Goal: Complete application form

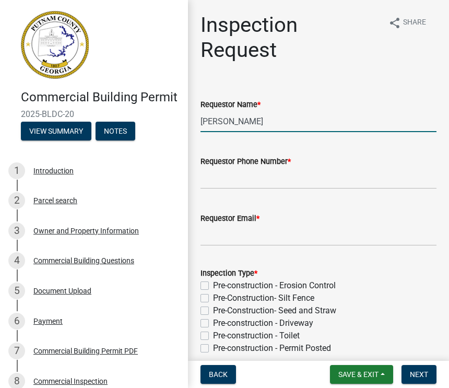
click at [270, 120] on input "[PERSON_NAME]" at bounding box center [318, 121] width 236 height 21
type input "M"
type input "[PERSON_NAME]"
click at [217, 180] on input "Requestor Phone Number *" at bounding box center [318, 178] width 236 height 21
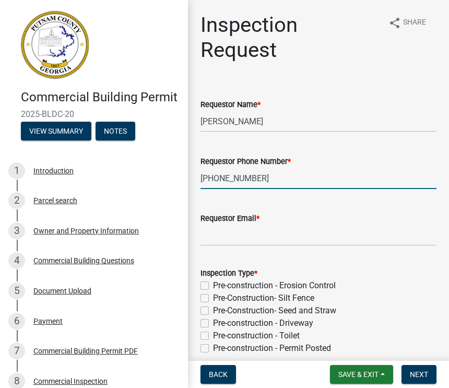
type input "[PHONE_NUMBER]"
click at [290, 226] on input "Requestor Email *" at bounding box center [318, 234] width 236 height 21
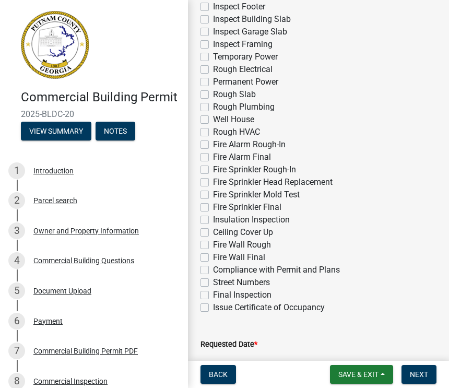
scroll to position [366, 0]
type input "[PERSON_NAME][EMAIL_ADDRESS][DOMAIN_NAME]"
click at [213, 244] on label "Fire Wall Rough" at bounding box center [242, 245] width 58 height 13
click at [213, 244] on input "Fire Wall Rough" at bounding box center [216, 242] width 7 height 7
checkbox input "true"
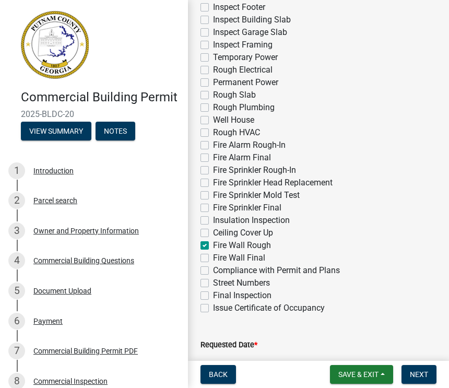
checkbox input "false"
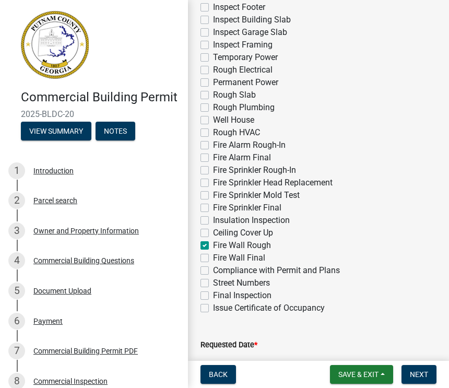
checkbox input "false"
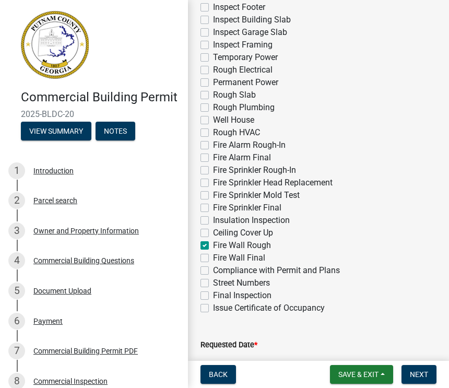
checkbox input "false"
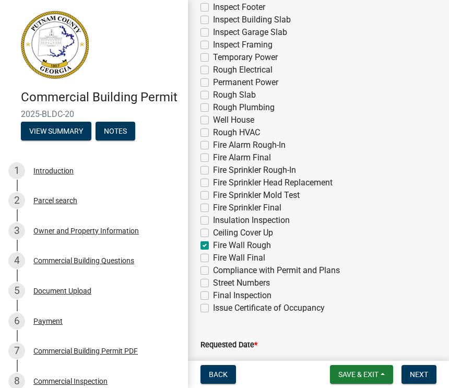
checkbox input "false"
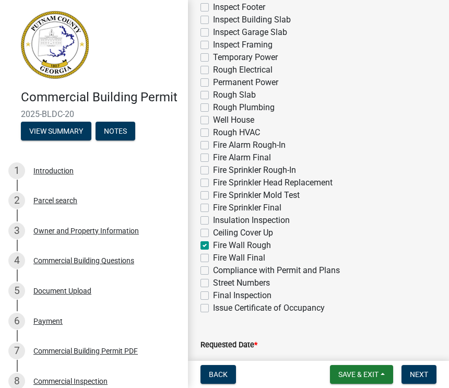
checkbox input "false"
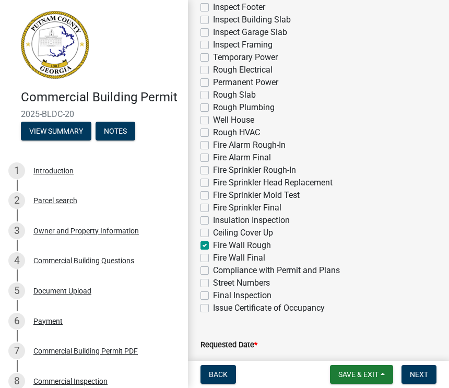
checkbox input "false"
checkbox input "true"
checkbox input "false"
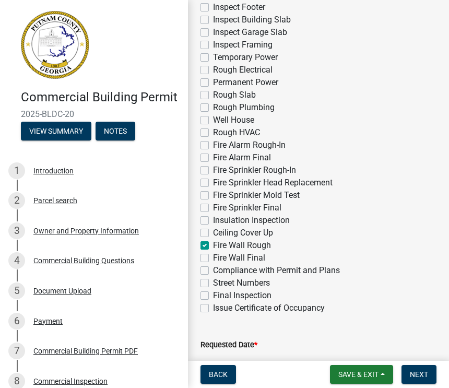
checkbox input "false"
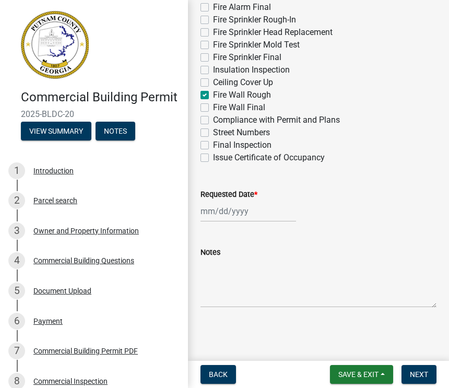
scroll to position [516, 0]
click at [245, 213] on div at bounding box center [247, 210] width 95 height 21
select select "9"
select select "2025"
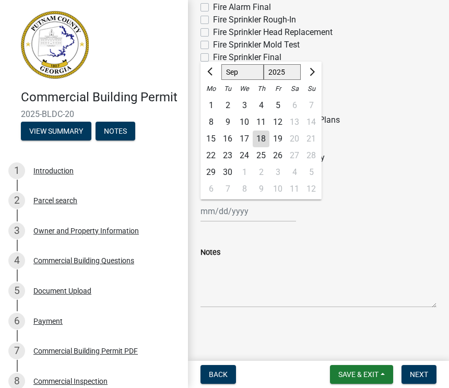
click at [282, 139] on div "19" at bounding box center [277, 138] width 17 height 17
type input "[DATE]"
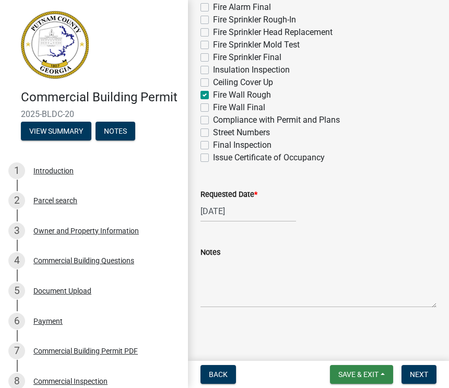
click at [366, 373] on span "Save & Exit" at bounding box center [358, 374] width 40 height 8
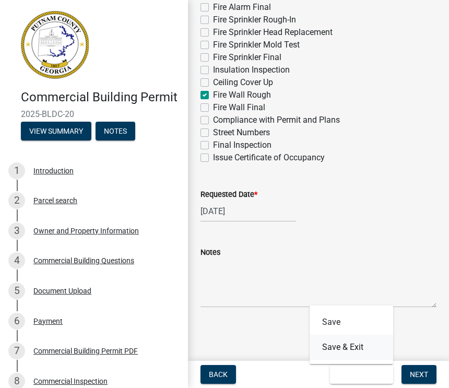
click at [360, 348] on button "Save & Exit" at bounding box center [350, 346] width 83 height 25
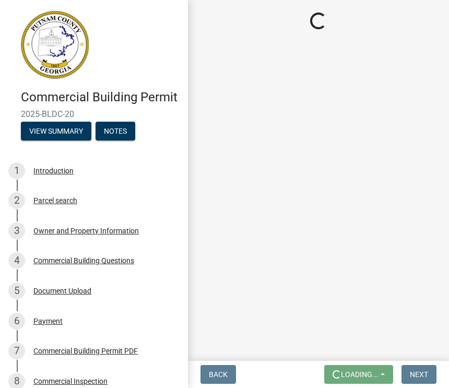
scroll to position [0, 0]
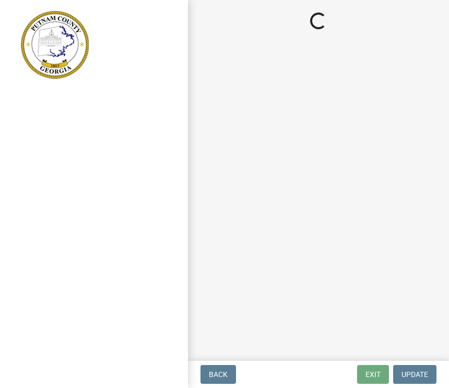
scroll to position [1, 0]
